Goal: Information Seeking & Learning: Check status

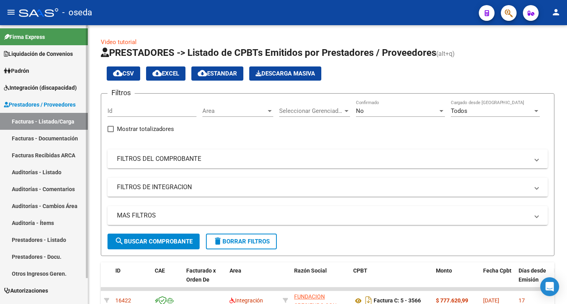
click at [17, 72] on span "Padrón" at bounding box center [16, 71] width 25 height 9
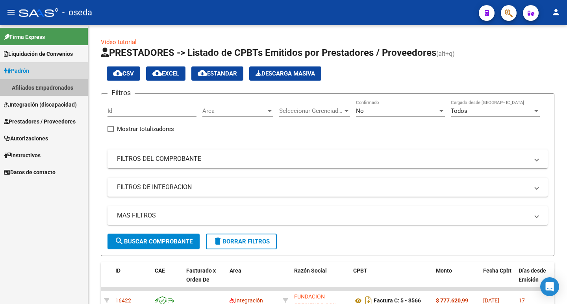
click at [27, 87] on link "Afiliados Empadronados" at bounding box center [44, 87] width 88 height 17
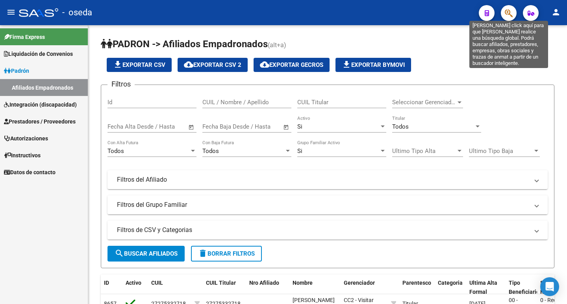
click at [508, 17] on icon "button" at bounding box center [509, 13] width 8 height 9
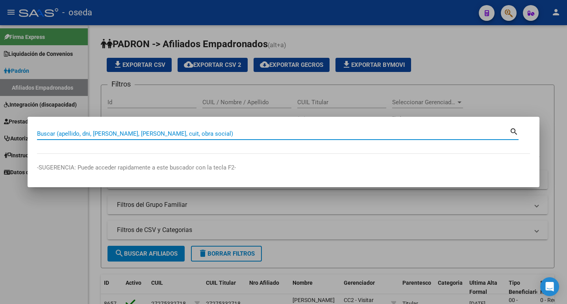
paste input "56384233"
type input "56384233"
